Goal: Contribute content: Contribute content

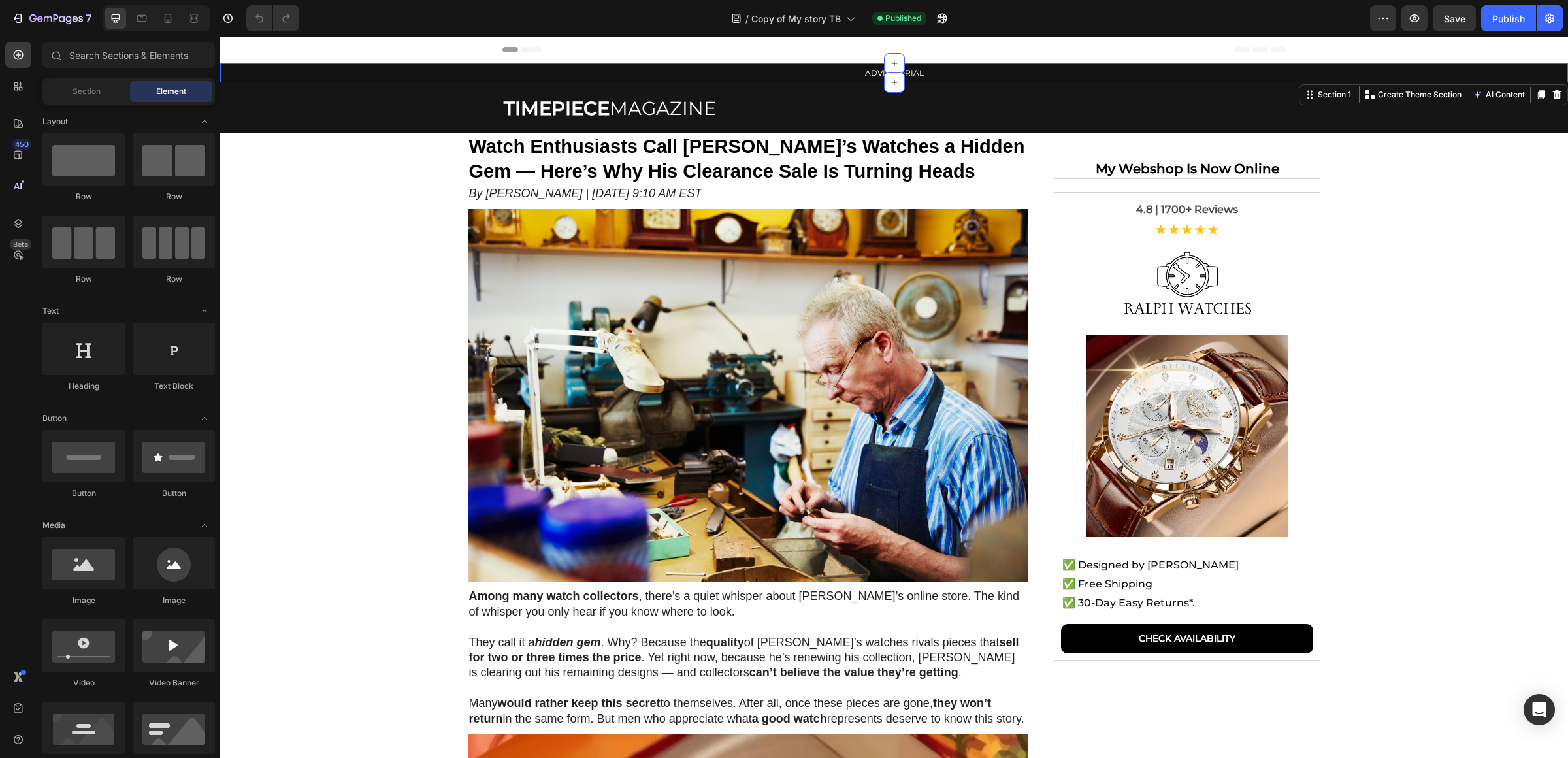
click at [387, 79] on div "ADVERTORIAL Text Block Row" at bounding box center [894, 72] width 1348 height 19
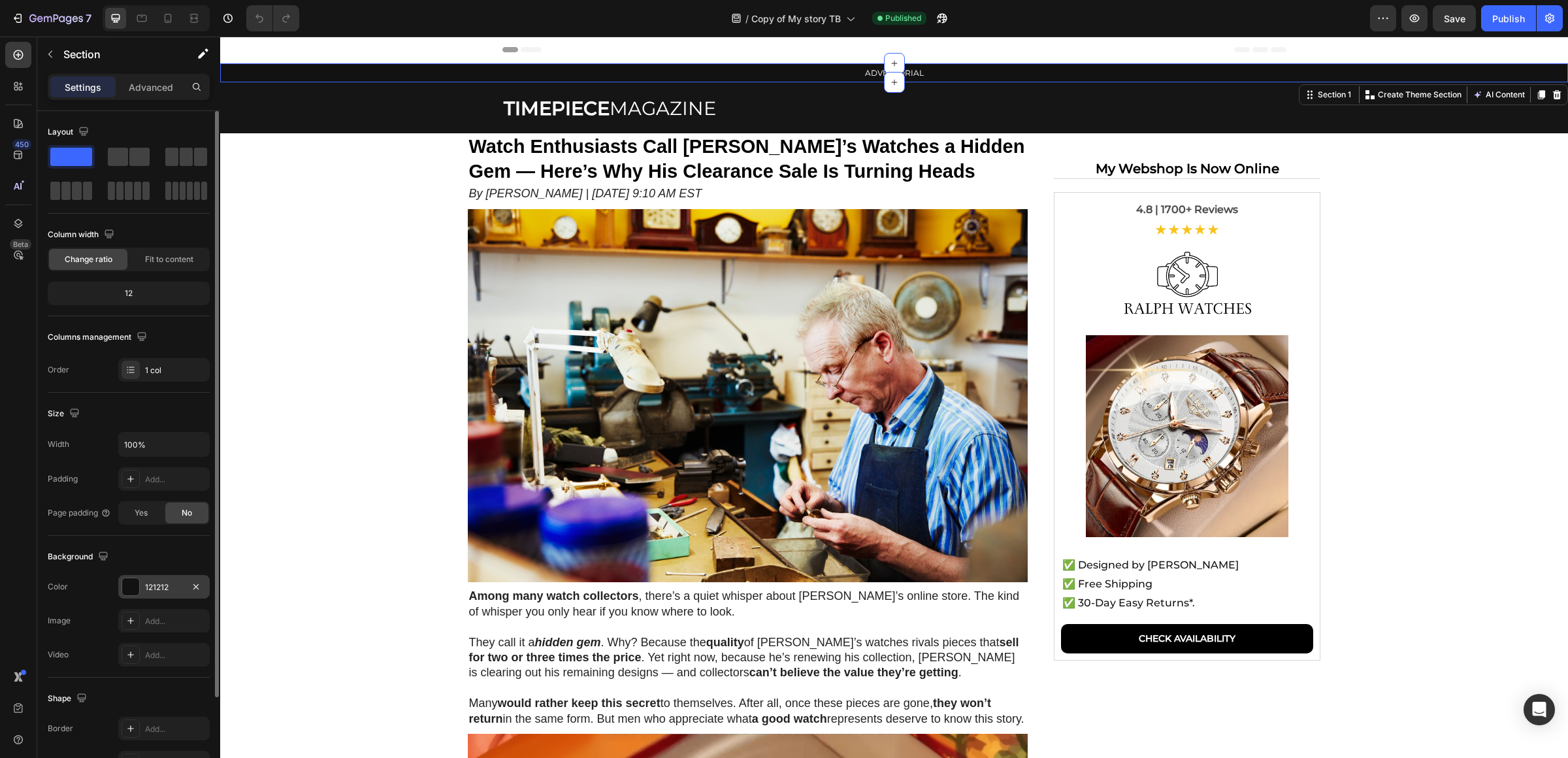
click at [157, 584] on div "121212" at bounding box center [164, 587] width 37 height 12
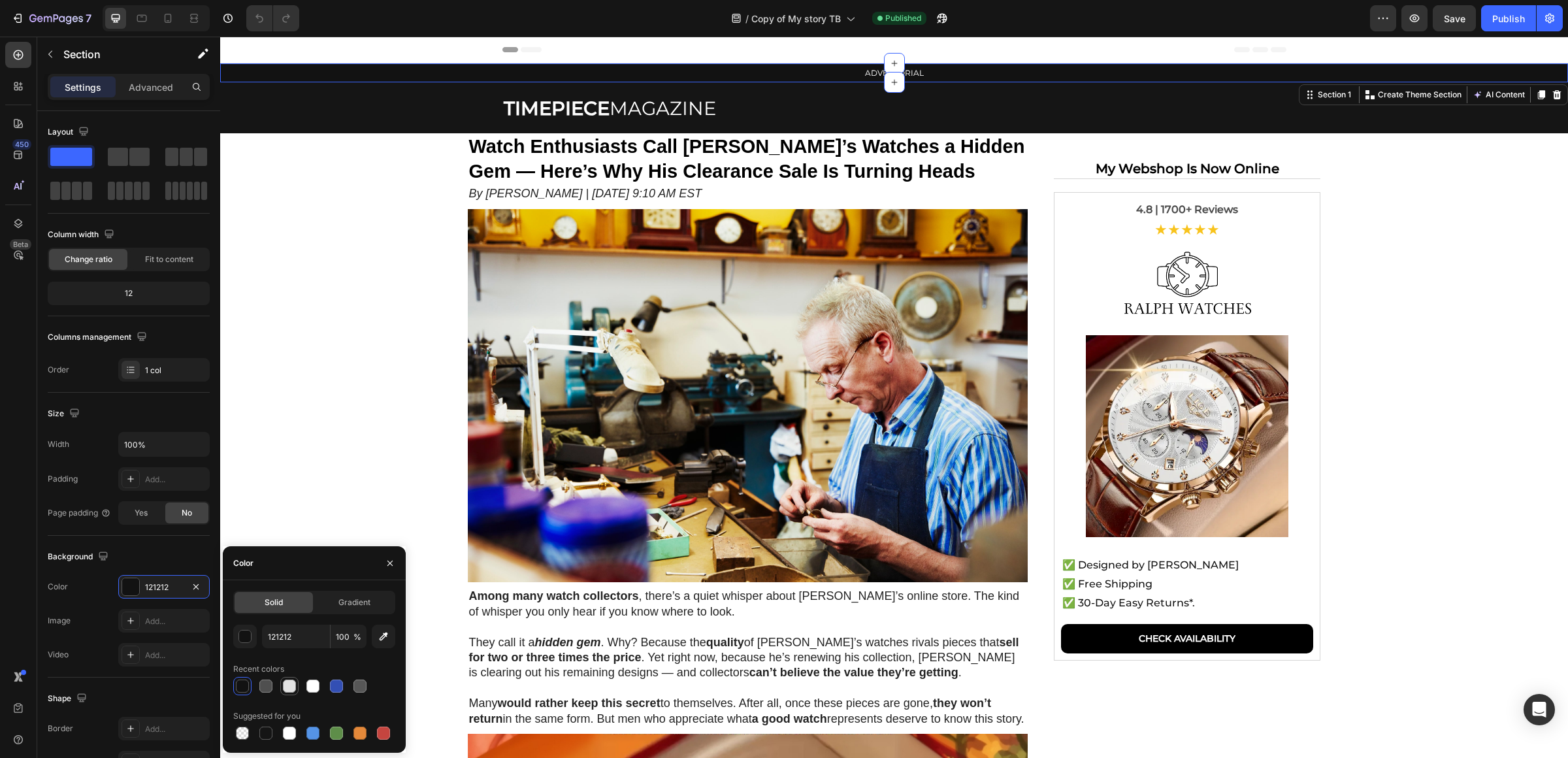
click at [296, 682] on div at bounding box center [289, 686] width 15 height 15
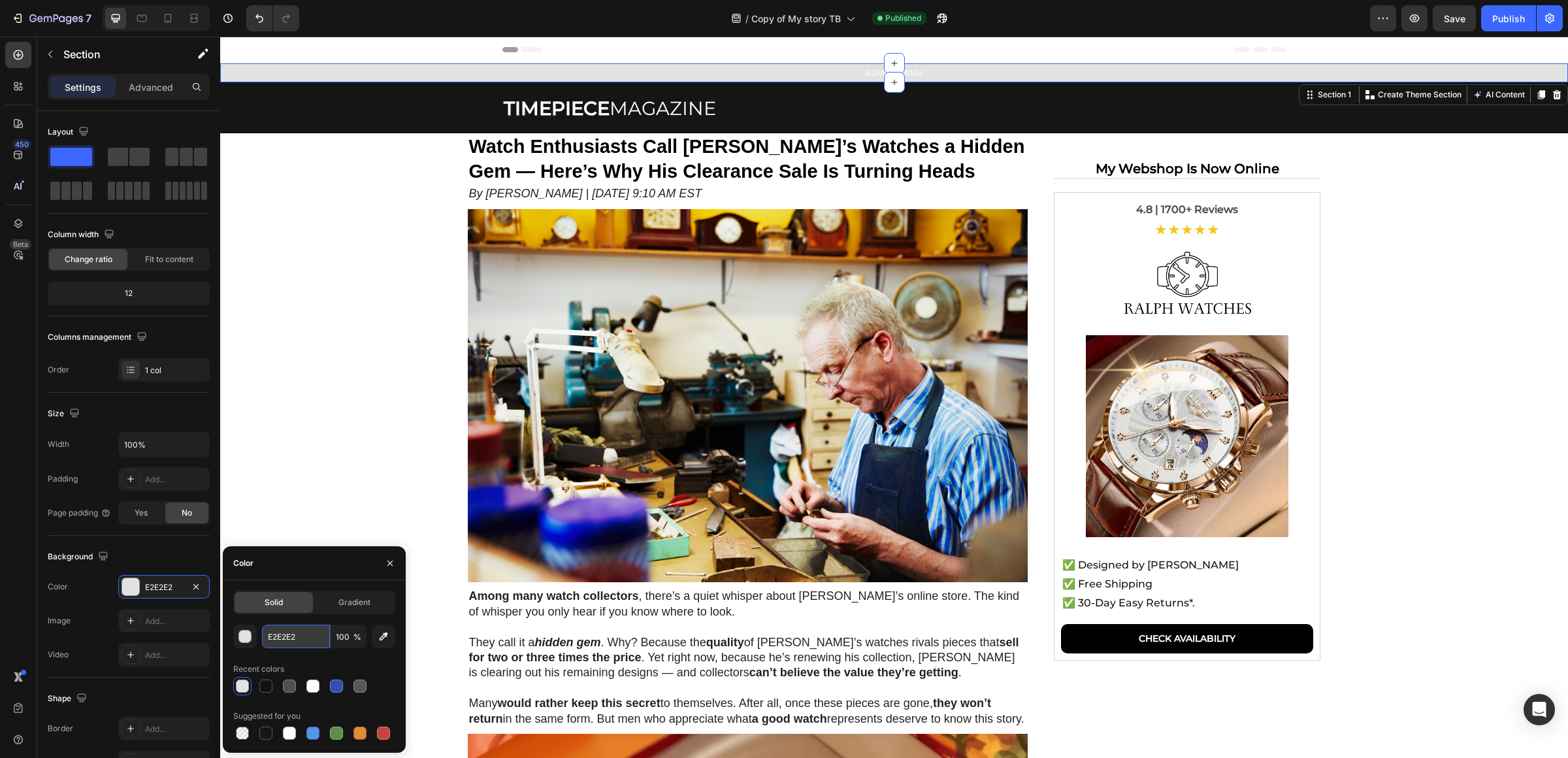
click at [306, 643] on input "E2E2E2" at bounding box center [296, 637] width 68 height 24
type input "fff"
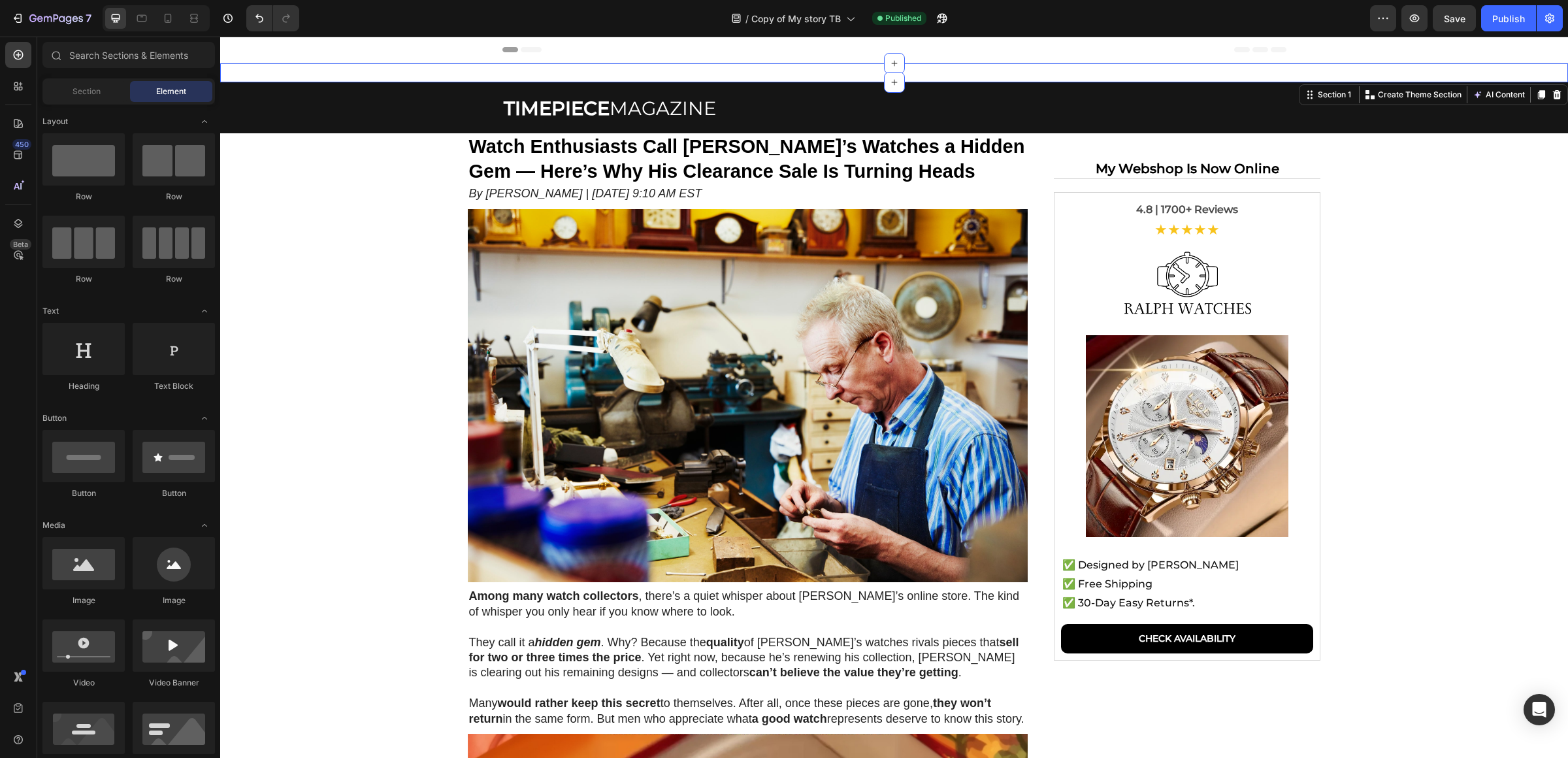
click at [355, 439] on section "Watch Enthusiasts Call [PERSON_NAME]’s Watches a Hidden Gem — Here’s Why His Cl…" at bounding box center [894, 691] width 1099 height 1115
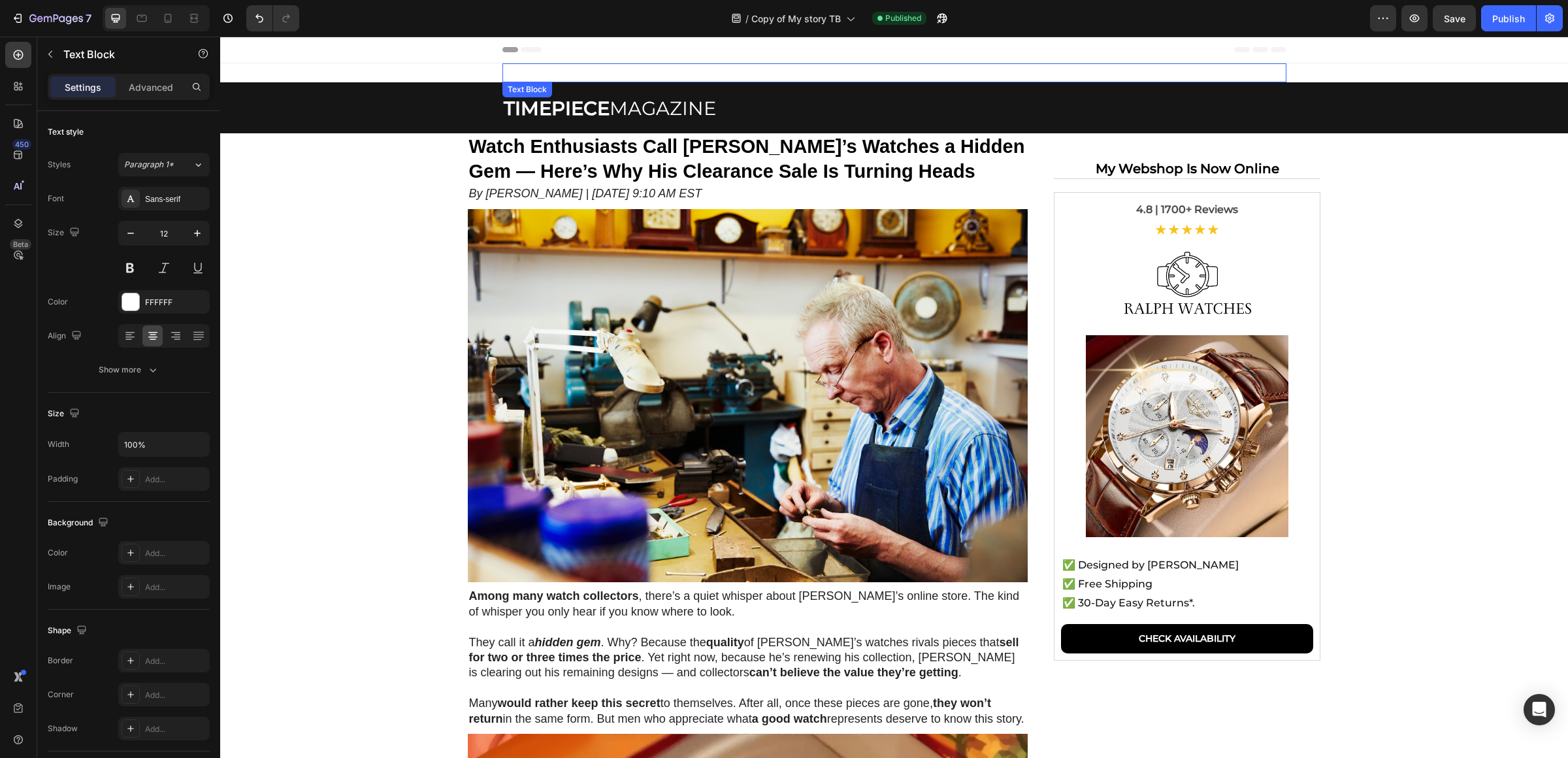
click at [853, 77] on p "ADVERTORIAL" at bounding box center [894, 72] width 781 height 16
click at [867, 74] on p "ADVERTORIAL" at bounding box center [894, 72] width 781 height 16
click at [919, 72] on p "ADVERTORIAL" at bounding box center [894, 72] width 781 height 16
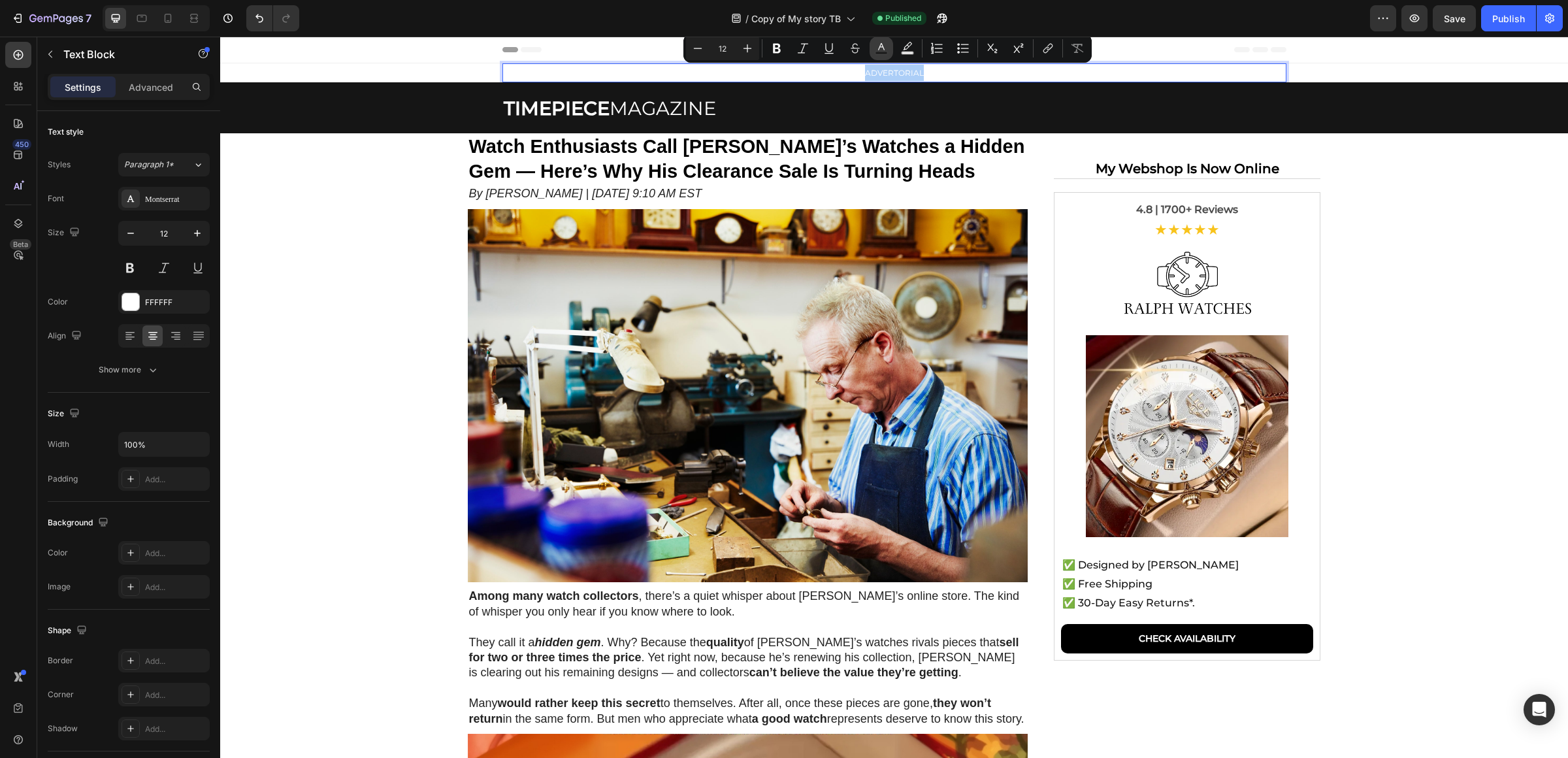
click at [882, 52] on rect "Editor contextual toolbar" at bounding box center [881, 54] width 13 height 3
type input "FFFFFF"
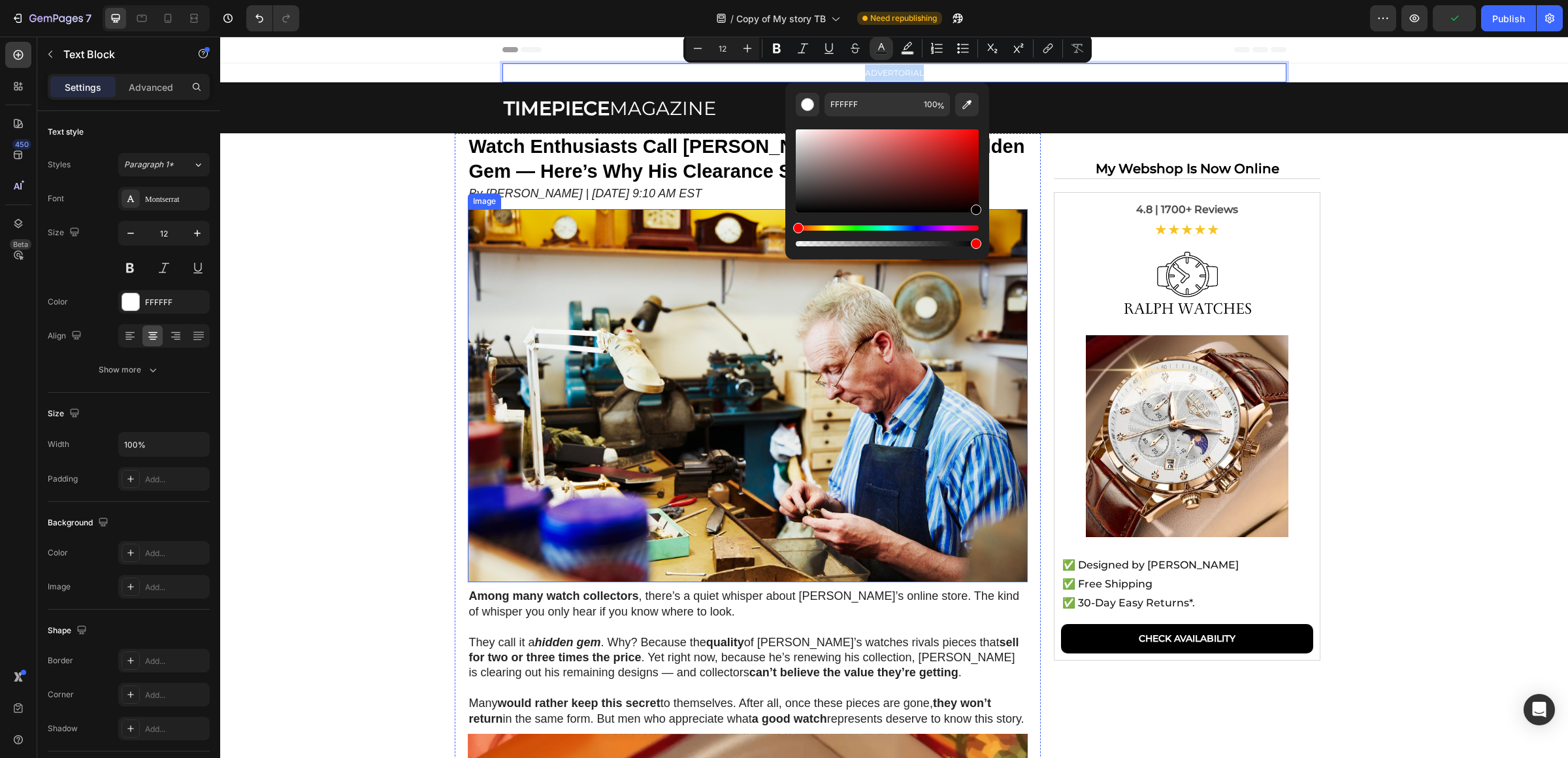
type input "000000"
drag, startPoint x: 1038, startPoint y: 194, endPoint x: 1073, endPoint y: 307, distance: 118.3
click at [1239, 18] on div "/ Copy of My story TB Need republishing" at bounding box center [839, 18] width 1060 height 26
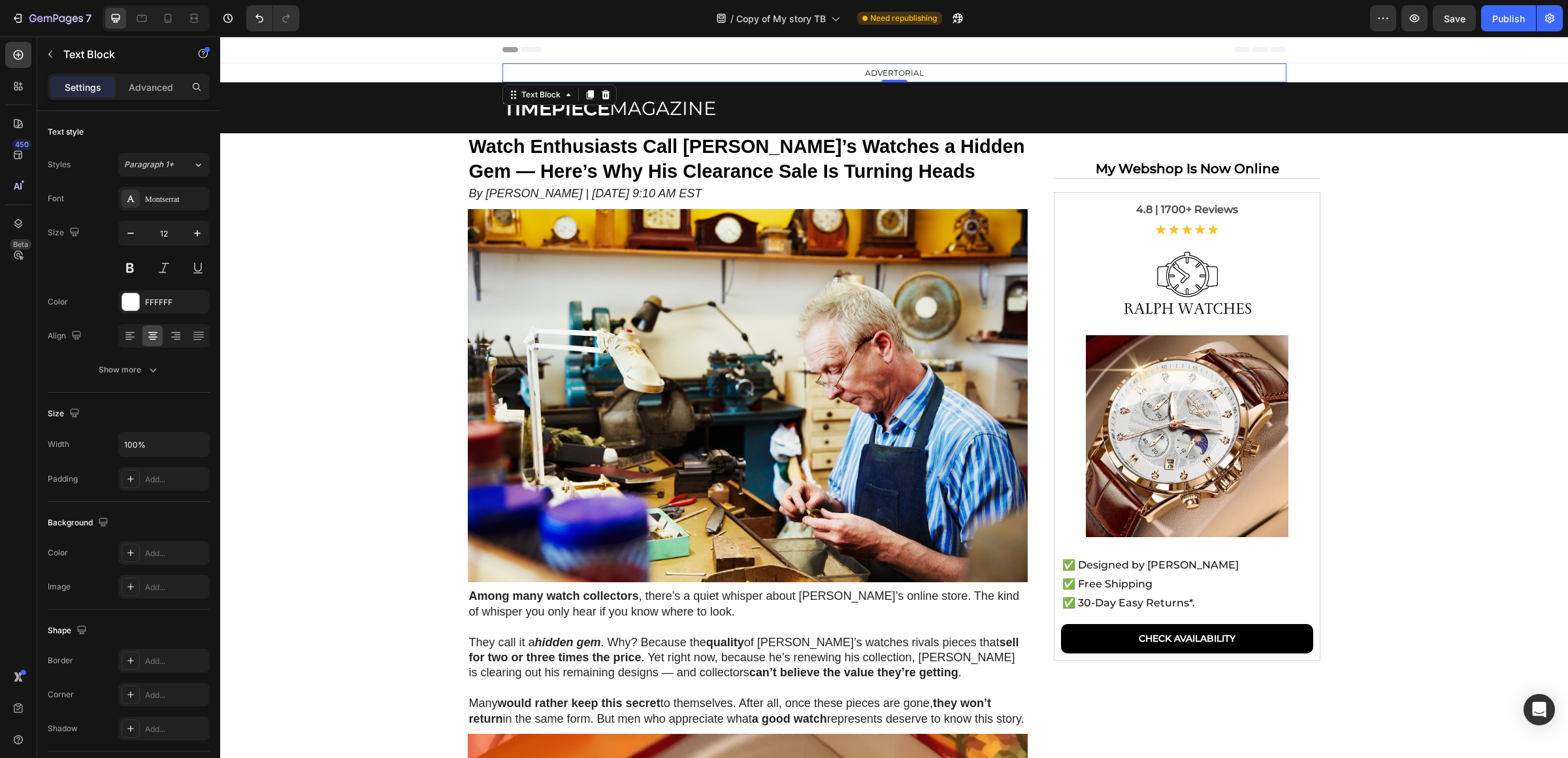
click at [1386, 226] on section "Watch Enthusiasts Call [PERSON_NAME]’s Watches a Hidden Gem — Here’s Why His Cl…" at bounding box center [894, 691] width 1099 height 1115
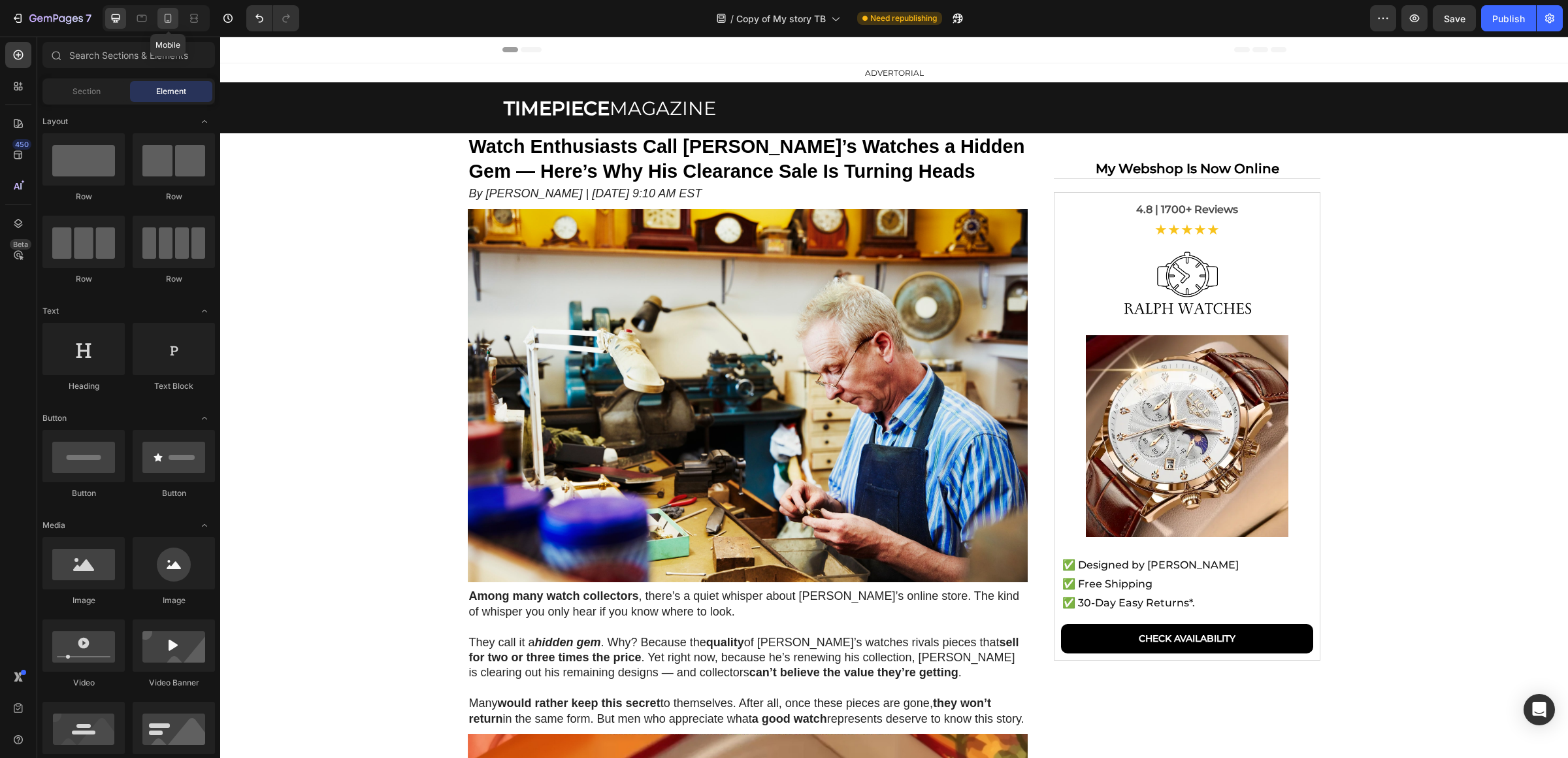
click at [167, 27] on div at bounding box center [168, 18] width 21 height 21
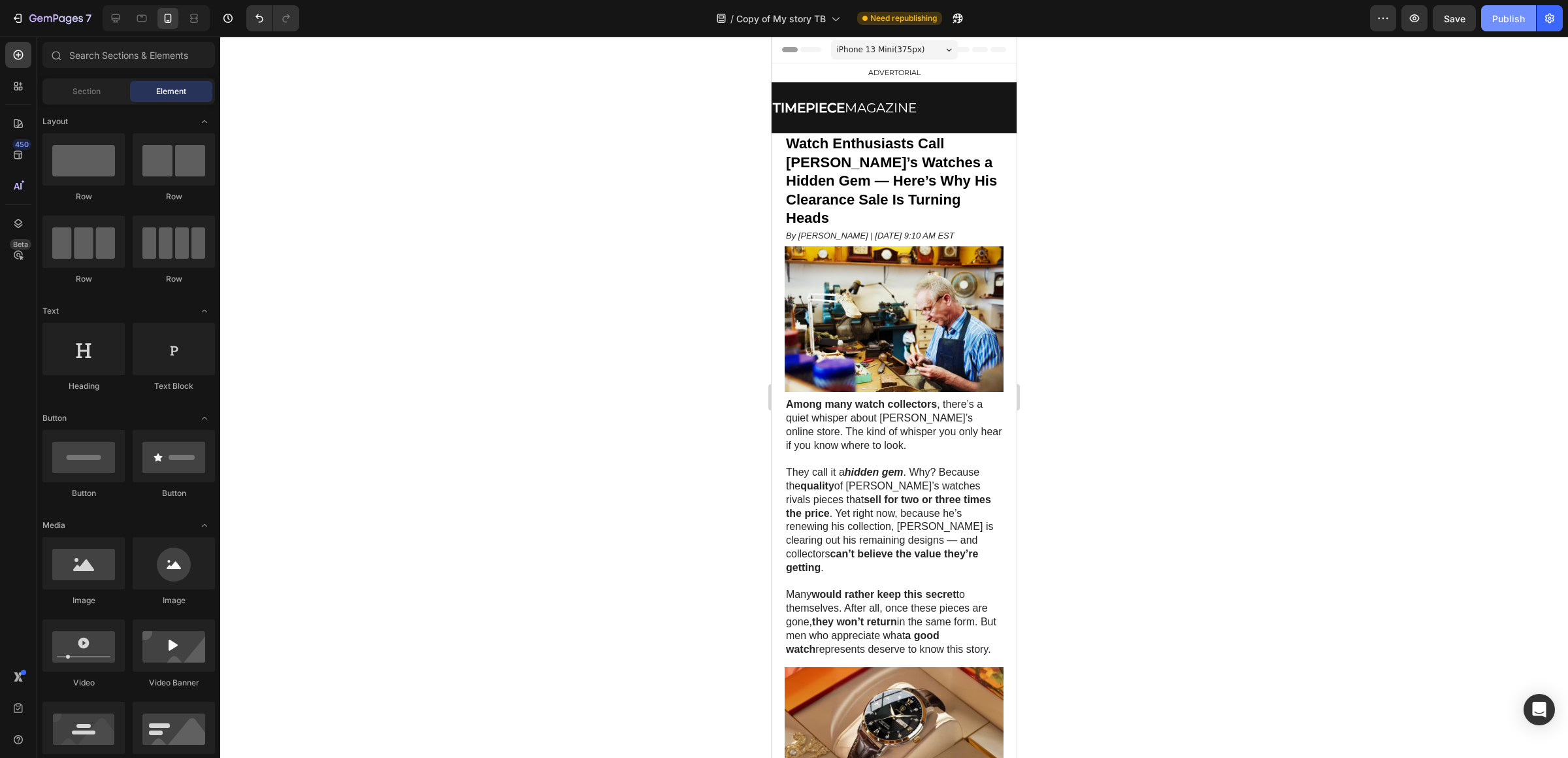
click at [1494, 30] on button "Publish" at bounding box center [1508, 18] width 55 height 26
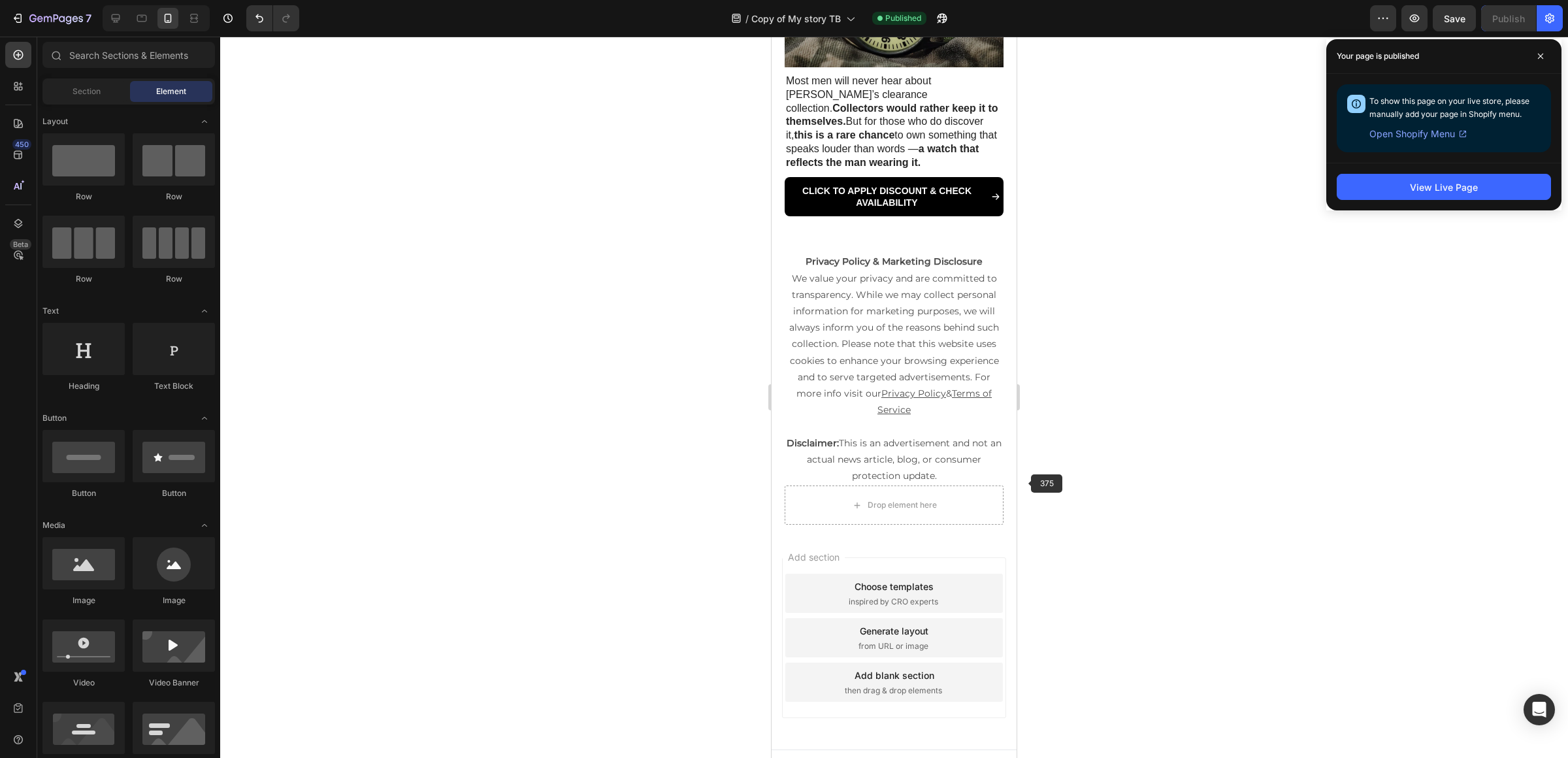
scroll to position [2706, 0]
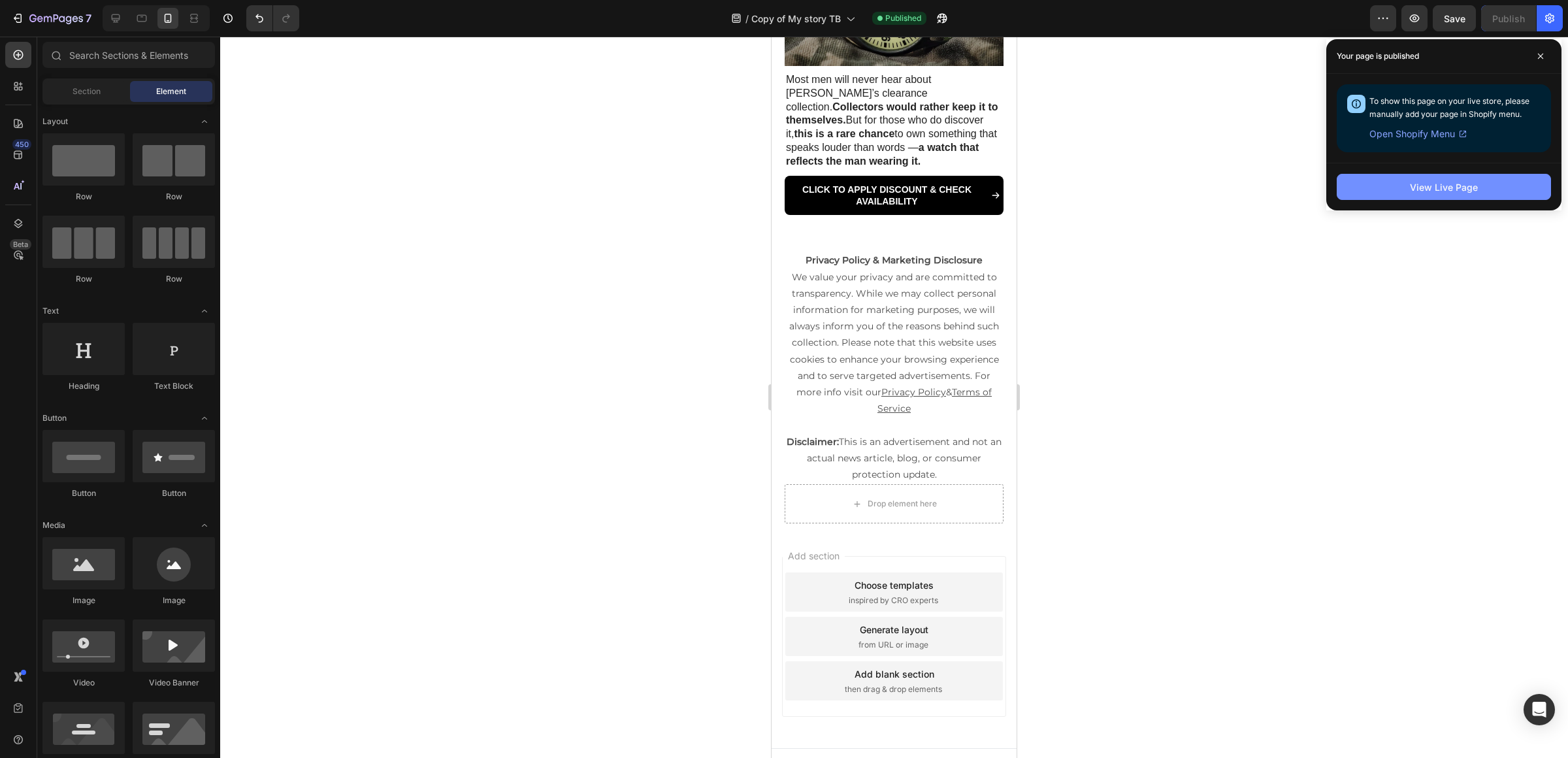
click at [1389, 184] on button "View Live Page" at bounding box center [1444, 187] width 214 height 26
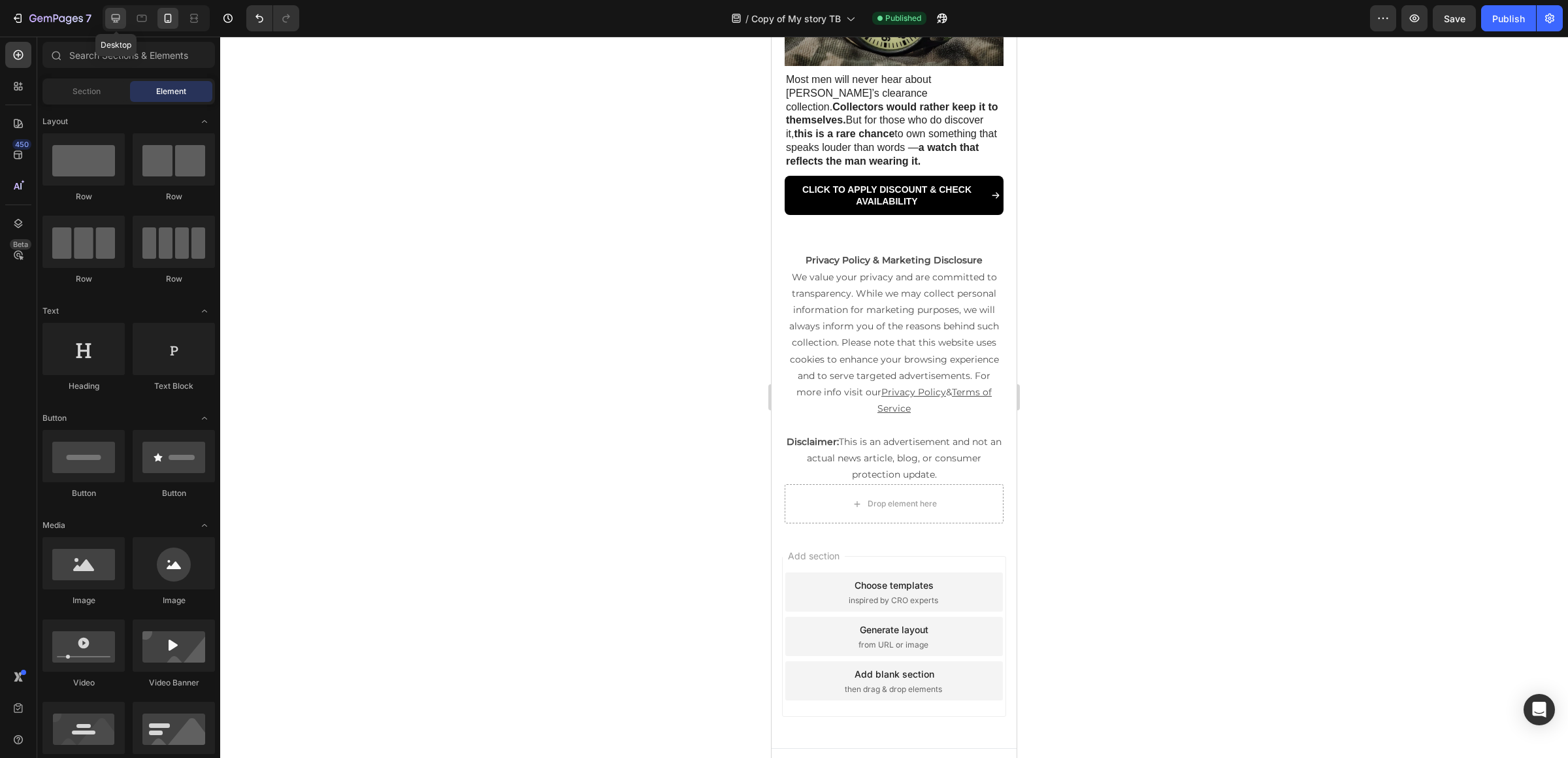
click at [115, 15] on icon at bounding box center [115, 18] width 13 height 13
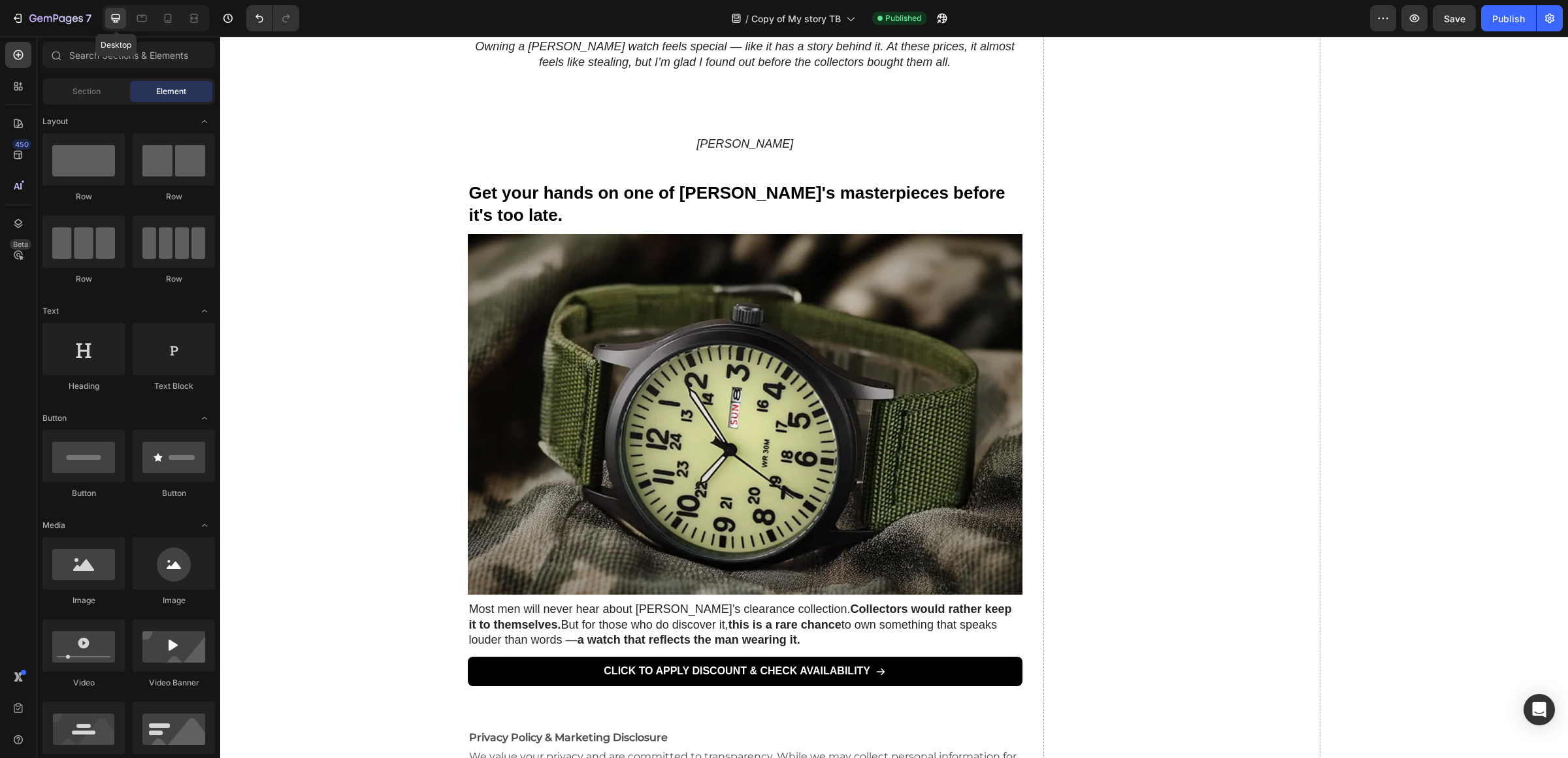
scroll to position [2545, 0]
